Goal: Use online tool/utility: Utilize a website feature to perform a specific function

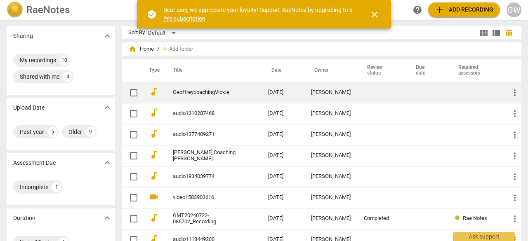
click at [196, 91] on link "GeoffreycoachingVickie" at bounding box center [206, 92] width 66 height 6
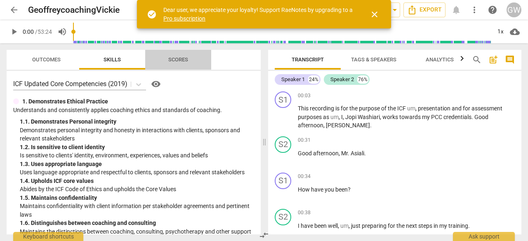
click at [172, 57] on span "Scores" at bounding box center [178, 59] width 20 height 6
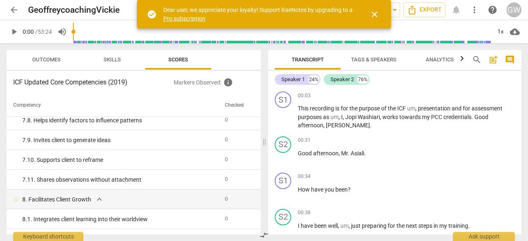
scroll to position [1288, 0]
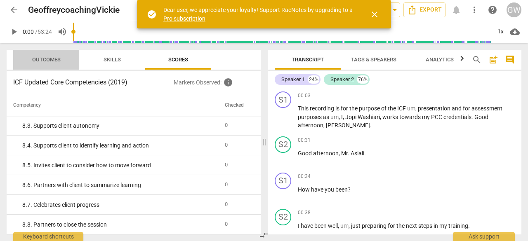
click at [44, 61] on span "Outcomes" at bounding box center [46, 59] width 28 height 6
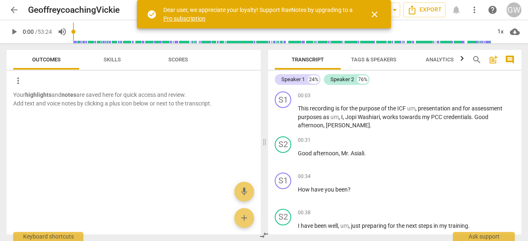
click at [108, 54] on span "Skills" at bounding box center [112, 59] width 37 height 11
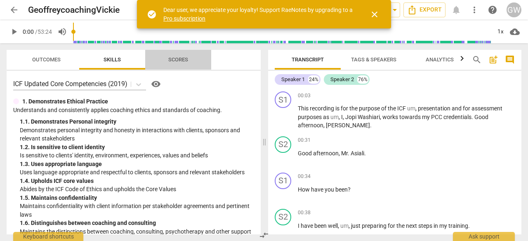
click at [174, 63] on span "Scores" at bounding box center [178, 59] width 20 height 6
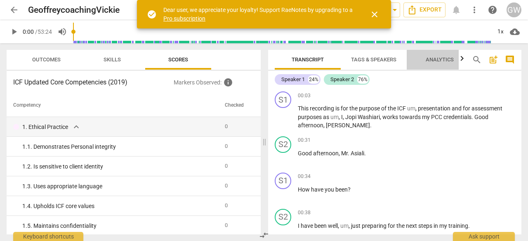
click at [449, 59] on span "Analytics" at bounding box center [439, 59] width 28 height 6
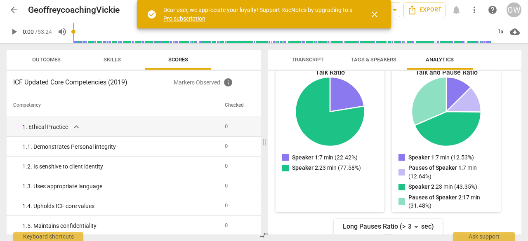
scroll to position [51, 0]
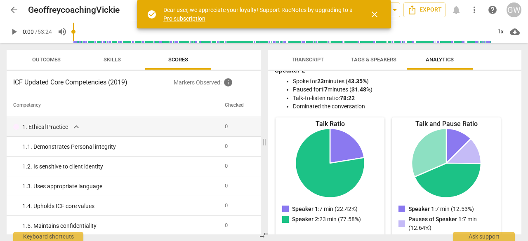
click at [362, 55] on span "Tags & Speakers" at bounding box center [373, 59] width 65 height 11
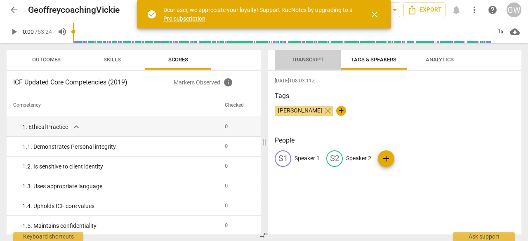
click at [313, 61] on span "Transcript" at bounding box center [307, 59] width 32 height 6
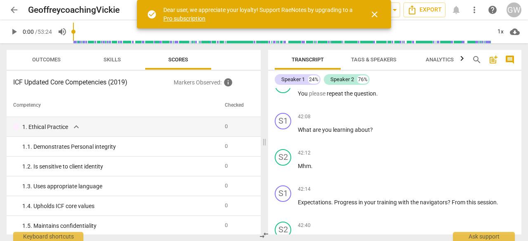
scroll to position [4577, 0]
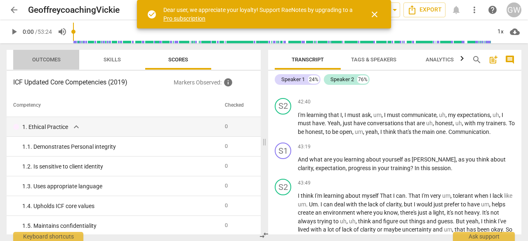
click at [49, 56] on span "Outcomes" at bounding box center [46, 59] width 28 height 6
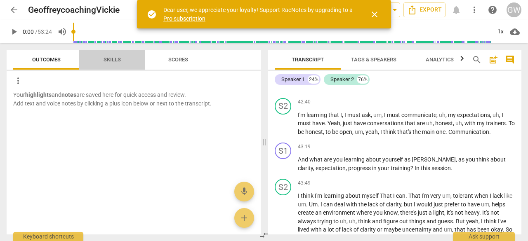
click at [105, 58] on span "Skills" at bounding box center [111, 59] width 17 height 6
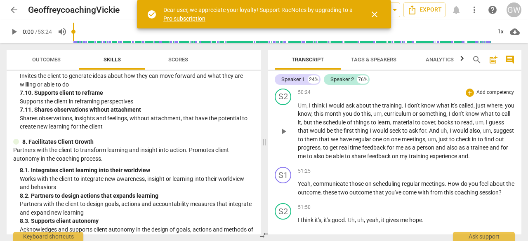
scroll to position [5151, 0]
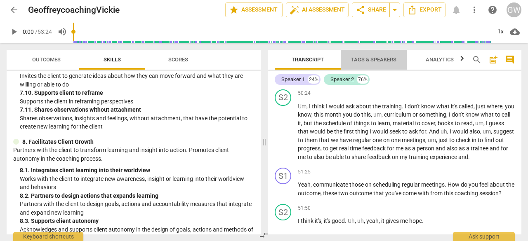
click at [380, 58] on span "Tags & Speakers" at bounding box center [373, 59] width 45 height 6
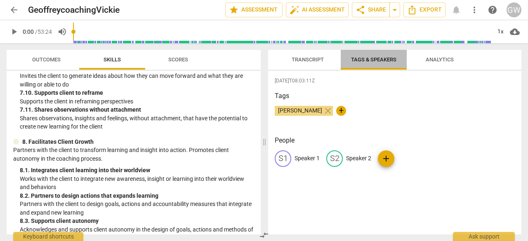
click at [380, 58] on span "Tags & Speakers" at bounding box center [373, 59] width 45 height 6
click at [302, 61] on span "Transcript" at bounding box center [307, 59] width 32 height 6
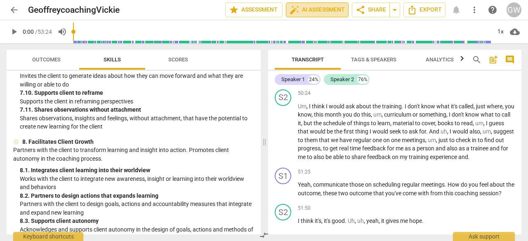
click at [318, 9] on span "auto_fix_high AI Assessment" at bounding box center [316, 10] width 55 height 10
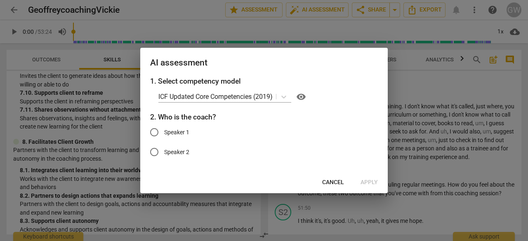
click at [152, 136] on input "Speaker 1" at bounding box center [154, 132] width 20 height 20
radio input "true"
click at [372, 183] on span "Apply" at bounding box center [368, 183] width 17 height 8
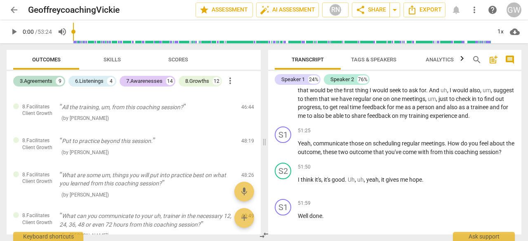
scroll to position [1196, 0]
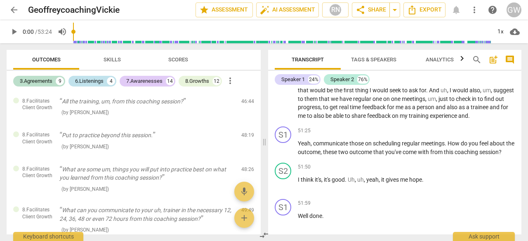
click at [93, 84] on div "6.Listenings" at bounding box center [89, 81] width 28 height 8
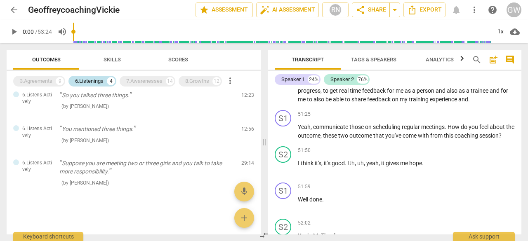
scroll to position [5195, 0]
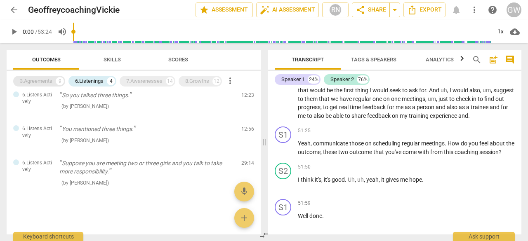
click at [35, 85] on div "3.Agreements" at bounding box center [36, 81] width 33 height 8
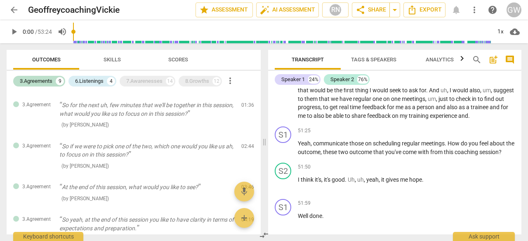
scroll to position [0, 0]
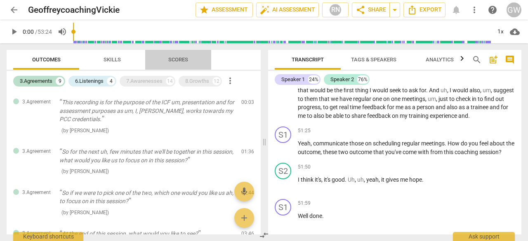
click at [179, 61] on span "Scores" at bounding box center [178, 59] width 20 height 6
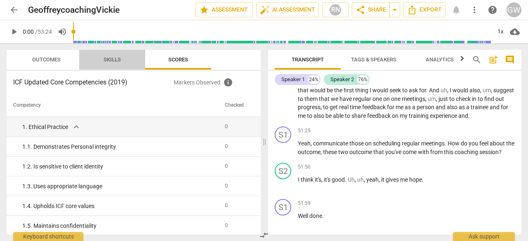
click at [117, 61] on span "Skills" at bounding box center [111, 59] width 17 height 6
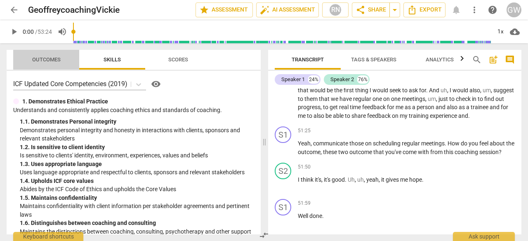
click at [34, 65] on span "Outcomes" at bounding box center [46, 59] width 48 height 11
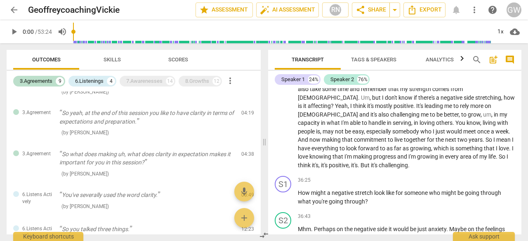
scroll to position [22, 0]
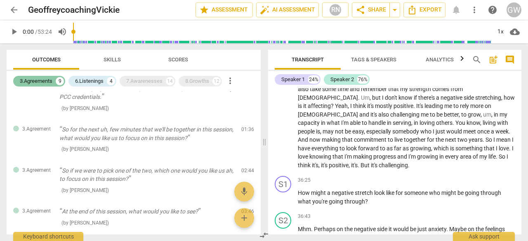
click at [28, 80] on div "3.Agreements" at bounding box center [36, 81] width 33 height 8
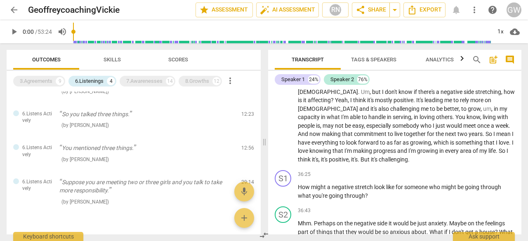
scroll to position [3835, 0]
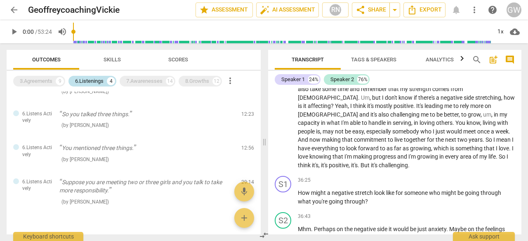
click at [80, 82] on div "6.Listenings" at bounding box center [89, 81] width 28 height 8
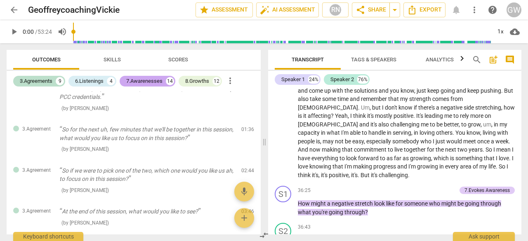
scroll to position [3845, 0]
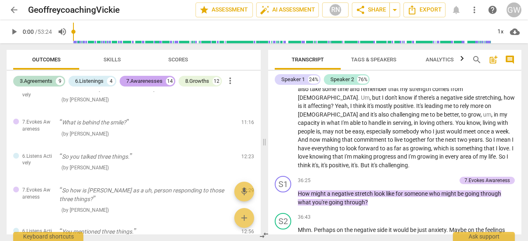
click at [148, 81] on div "7.Awarenesses" at bounding box center [144, 81] width 36 height 8
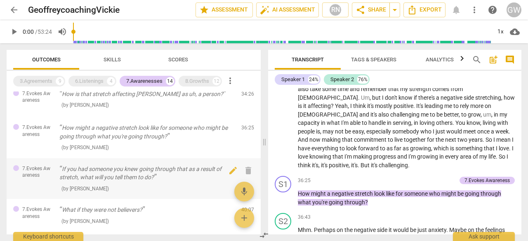
scroll to position [423, 0]
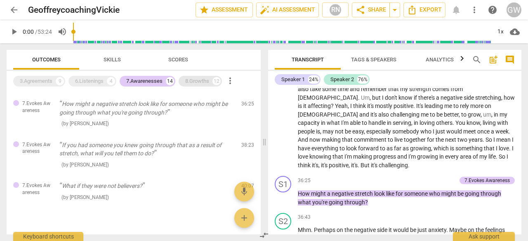
click at [197, 83] on div "8.Growths" at bounding box center [197, 81] width 24 height 8
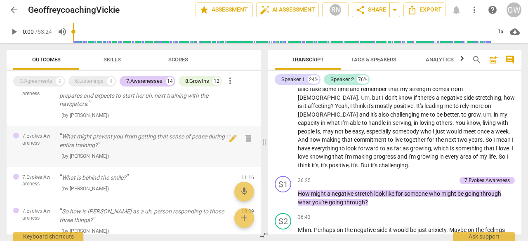
scroll to position [0, 0]
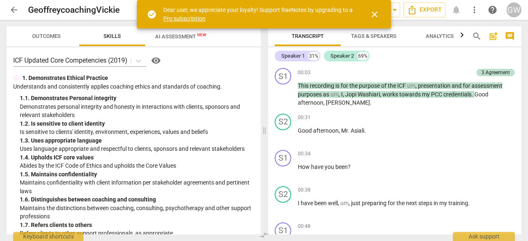
click at [375, 16] on span "close" at bounding box center [374, 14] width 10 height 10
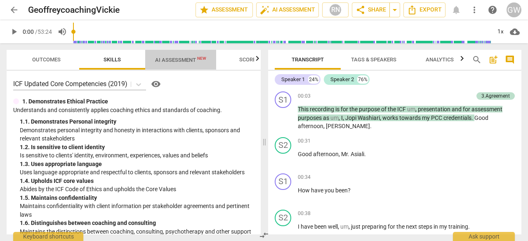
click at [178, 60] on span "AI Assessment New" at bounding box center [180, 60] width 51 height 6
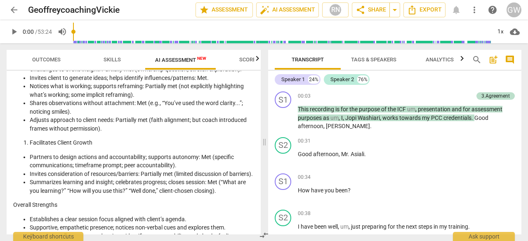
scroll to position [1233, 0]
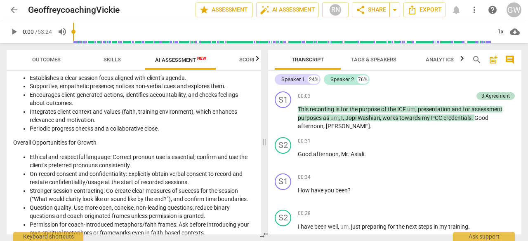
click at [249, 55] on span "Scores" at bounding box center [249, 59] width 40 height 11
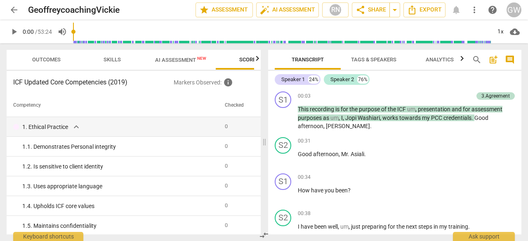
scroll to position [0, 28]
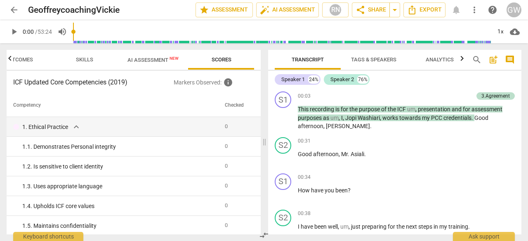
click at [148, 55] on span "AI Assessment New" at bounding box center [153, 60] width 71 height 12
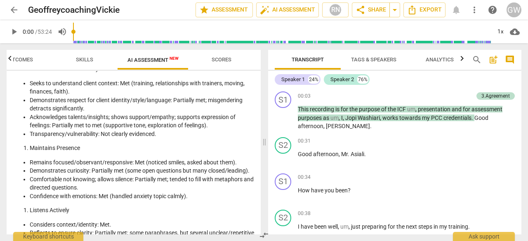
scroll to position [820, 0]
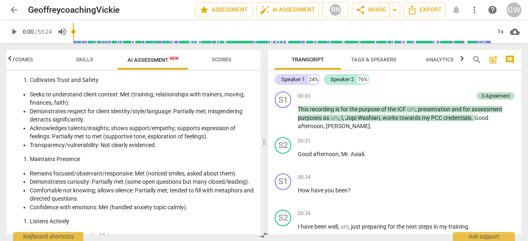
click at [16, 10] on span "arrow_back" at bounding box center [14, 10] width 10 height 10
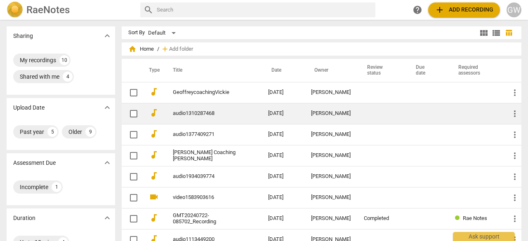
click at [194, 112] on link "audio1310287468" at bounding box center [206, 113] width 66 height 6
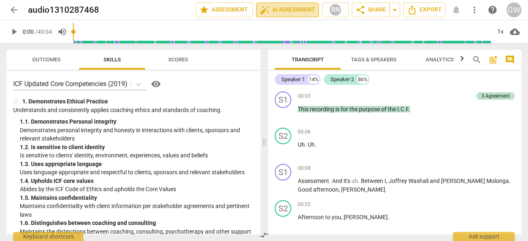
click at [302, 7] on span "auto_fix_high AI Assessment" at bounding box center [287, 10] width 55 height 10
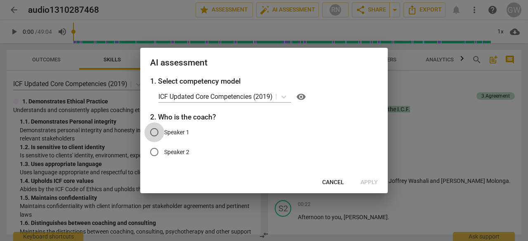
click at [154, 130] on input "Speaker 1" at bounding box center [154, 132] width 20 height 20
radio input "true"
click at [373, 182] on span "Apply" at bounding box center [368, 183] width 17 height 8
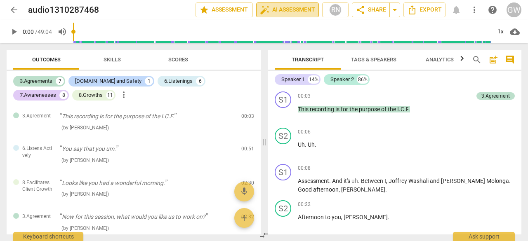
click at [306, 10] on span "auto_fix_high AI Assessment" at bounding box center [287, 10] width 55 height 10
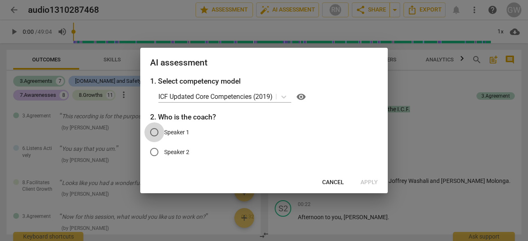
click at [153, 134] on input "Speaker 1" at bounding box center [154, 132] width 20 height 20
radio input "true"
click at [372, 183] on span "Apply" at bounding box center [368, 183] width 17 height 8
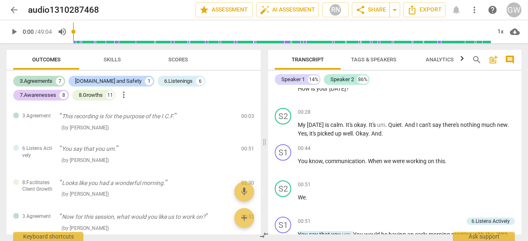
scroll to position [206, 0]
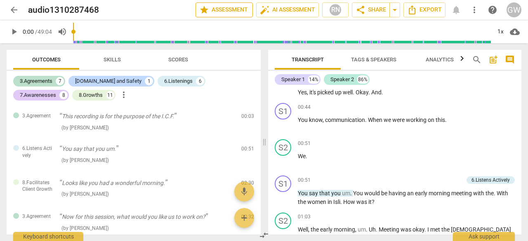
click at [226, 12] on span "star Assessment" at bounding box center [224, 10] width 50 height 10
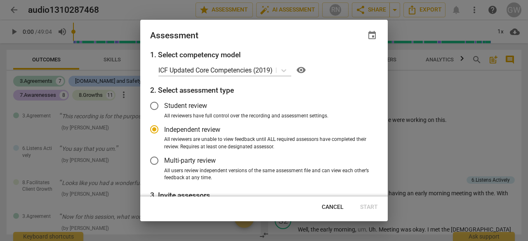
click at [421, 57] on div at bounding box center [264, 120] width 528 height 241
radio input "false"
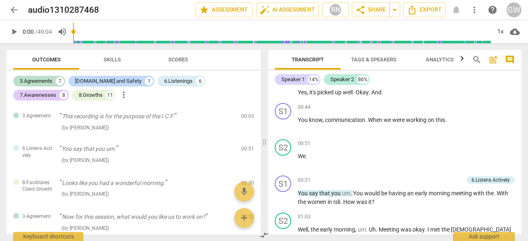
click at [116, 61] on span "Skills" at bounding box center [111, 59] width 17 height 6
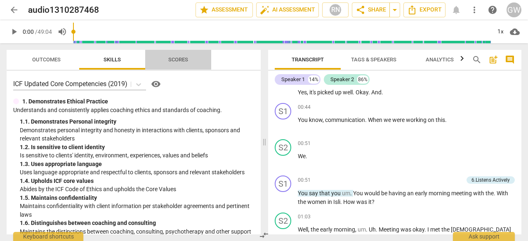
click at [176, 59] on span "Scores" at bounding box center [178, 59] width 20 height 6
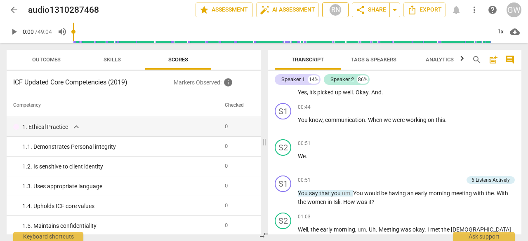
click at [335, 11] on div "RN" at bounding box center [335, 10] width 12 height 12
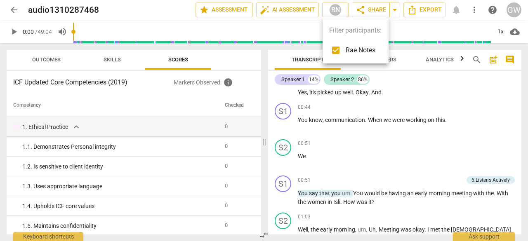
click at [287, 3] on div at bounding box center [264, 120] width 528 height 241
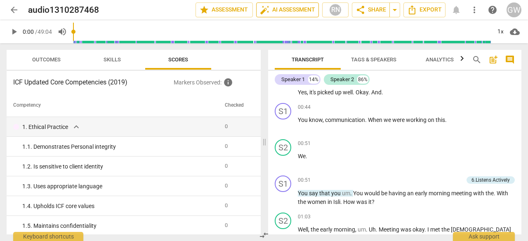
click at [288, 5] on span "auto_fix_high AI Assessment" at bounding box center [287, 10] width 55 height 10
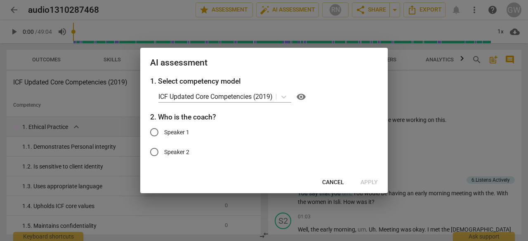
click at [152, 134] on input "Speaker 1" at bounding box center [154, 132] width 20 height 20
radio input "true"
click at [364, 183] on span "Apply" at bounding box center [368, 183] width 17 height 8
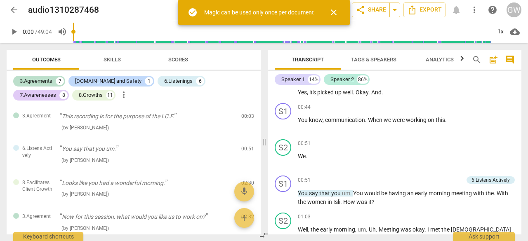
click at [364, 183] on span "Apply" at bounding box center [368, 183] width 17 height 8
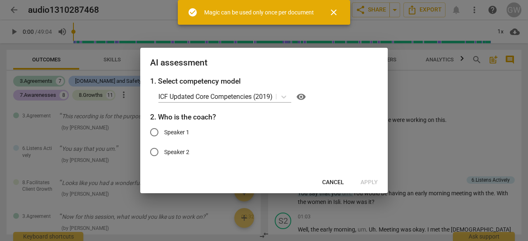
click at [336, 15] on span "close" at bounding box center [334, 12] width 10 height 10
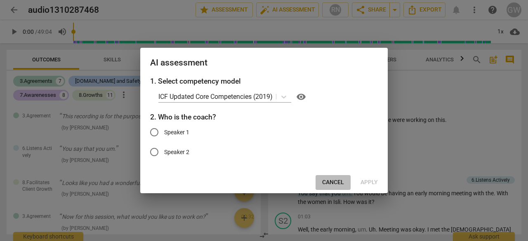
click at [329, 183] on span "Cancel" at bounding box center [333, 183] width 22 height 8
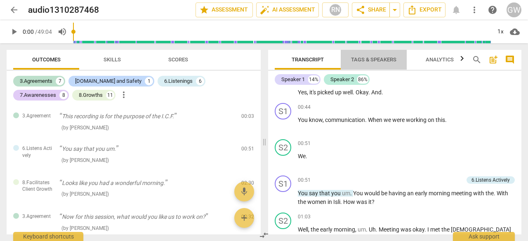
click at [365, 55] on span "Tags & Speakers" at bounding box center [373, 59] width 65 height 11
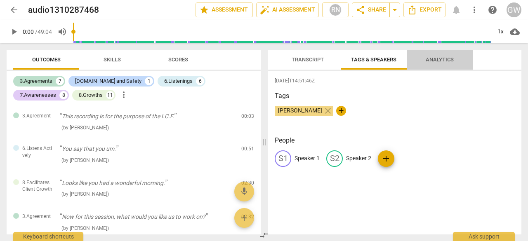
click at [435, 59] on span "Analytics" at bounding box center [439, 59] width 28 height 6
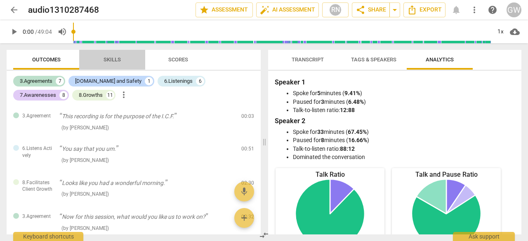
click at [107, 59] on span "Skills" at bounding box center [111, 59] width 17 height 6
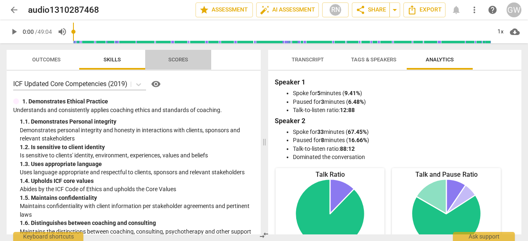
click at [186, 58] on span "Scores" at bounding box center [178, 59] width 20 height 6
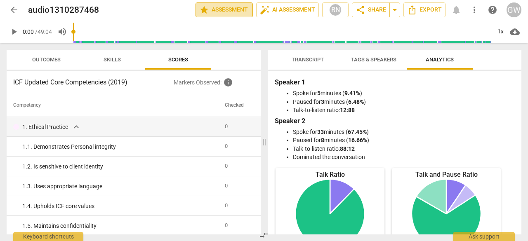
click at [219, 9] on span "star Assessment" at bounding box center [224, 10] width 50 height 10
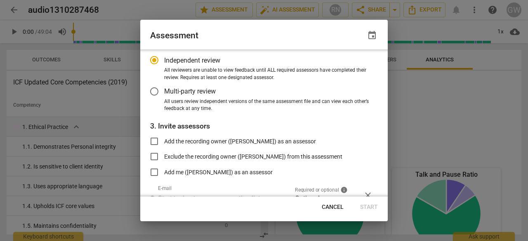
scroll to position [82, 0]
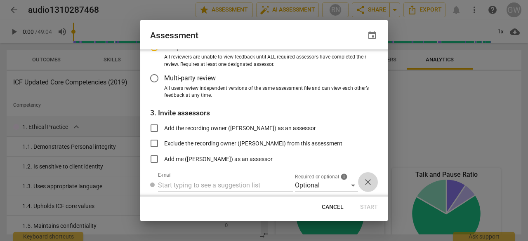
click at [364, 184] on span "close" at bounding box center [368, 182] width 10 height 10
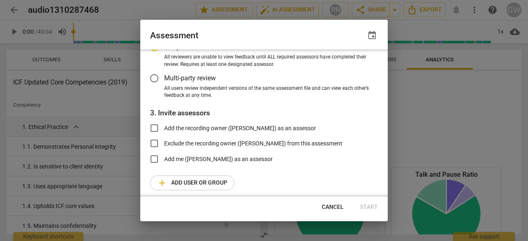
click at [331, 208] on span "Cancel" at bounding box center [333, 207] width 22 height 8
radio input "false"
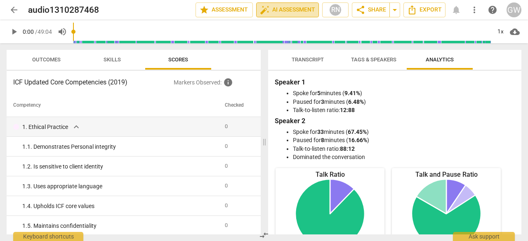
click at [289, 8] on span "auto_fix_high AI Assessment" at bounding box center [287, 10] width 55 height 10
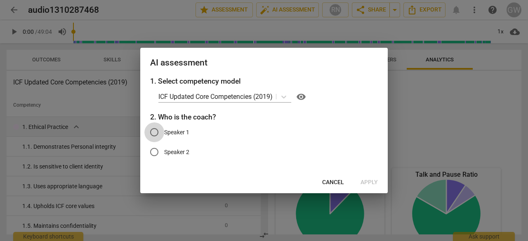
click at [154, 135] on input "Speaker 1" at bounding box center [154, 132] width 20 height 20
radio input "true"
click at [362, 181] on span "Apply" at bounding box center [368, 183] width 17 height 8
click at [369, 182] on span "Apply" at bounding box center [368, 183] width 17 height 8
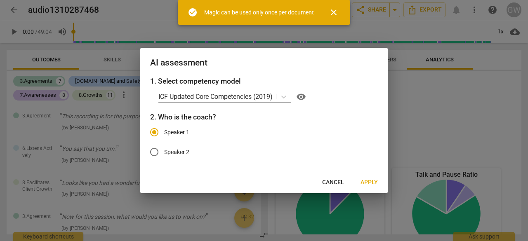
click at [332, 9] on span "close" at bounding box center [334, 12] width 10 height 10
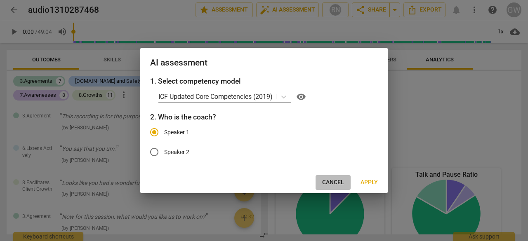
click at [328, 182] on span "Cancel" at bounding box center [333, 183] width 22 height 8
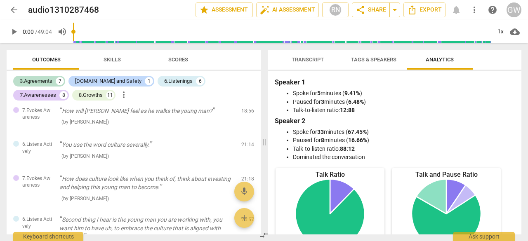
scroll to position [412, 0]
click at [176, 59] on span "Scores" at bounding box center [178, 59] width 20 height 6
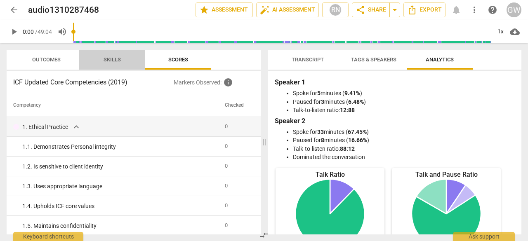
click at [114, 60] on span "Skills" at bounding box center [111, 59] width 17 height 6
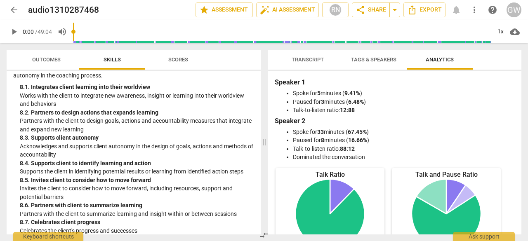
scroll to position [1463, 0]
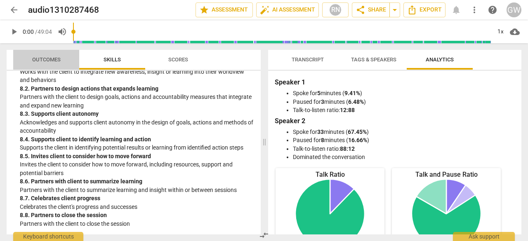
click at [59, 57] on span "Outcomes" at bounding box center [46, 59] width 28 height 6
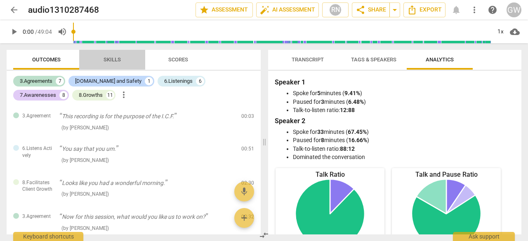
click at [116, 60] on span "Skills" at bounding box center [111, 59] width 17 height 6
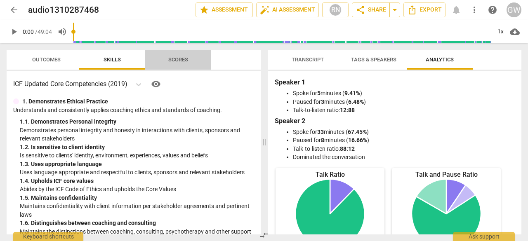
click at [184, 61] on span "Scores" at bounding box center [178, 59] width 20 height 6
